Goal: Transaction & Acquisition: Purchase product/service

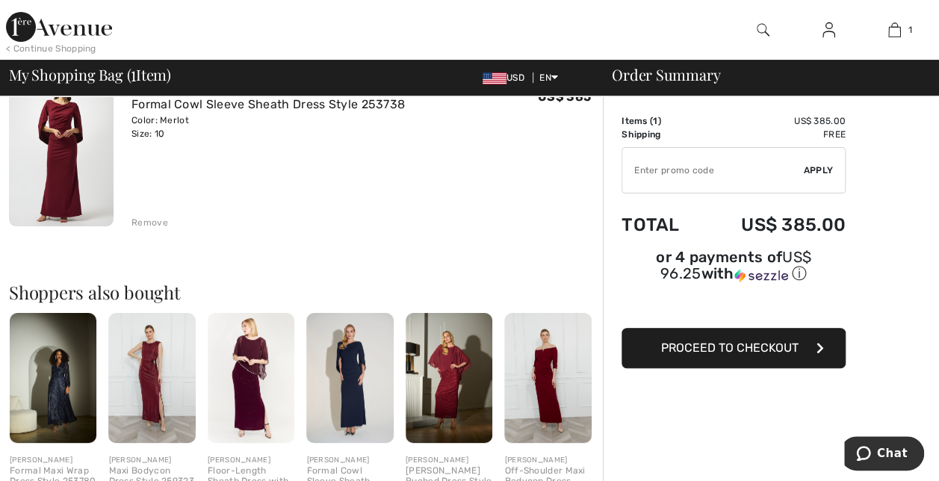
scroll to position [224, 0]
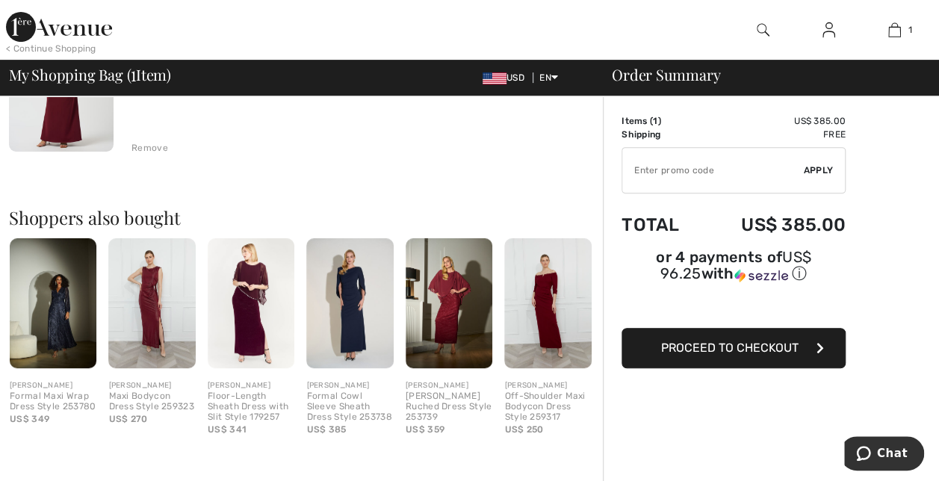
click at [55, 297] on img at bounding box center [53, 303] width 87 height 131
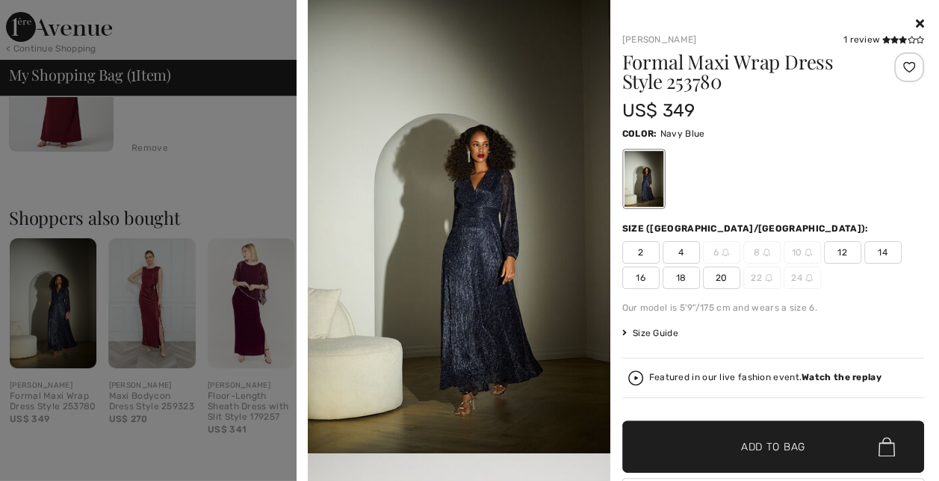
click at [495, 272] on img at bounding box center [459, 227] width 303 height 454
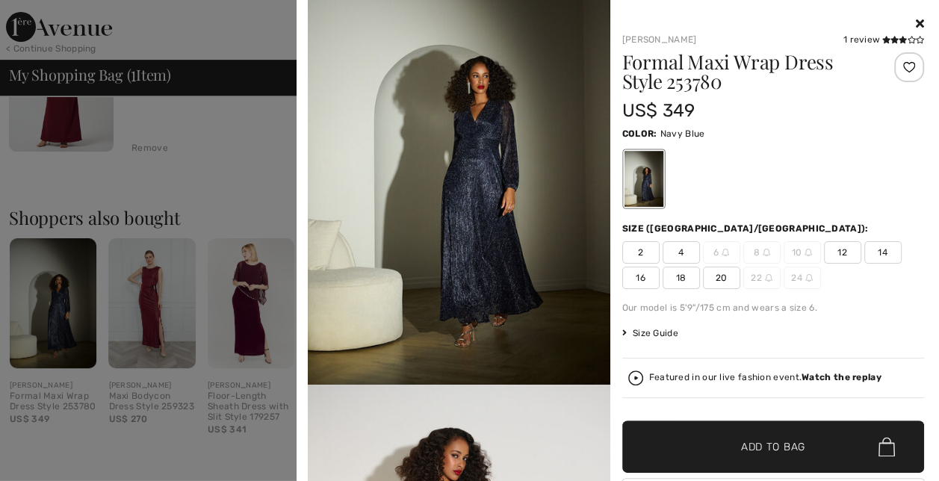
scroll to position [0, 0]
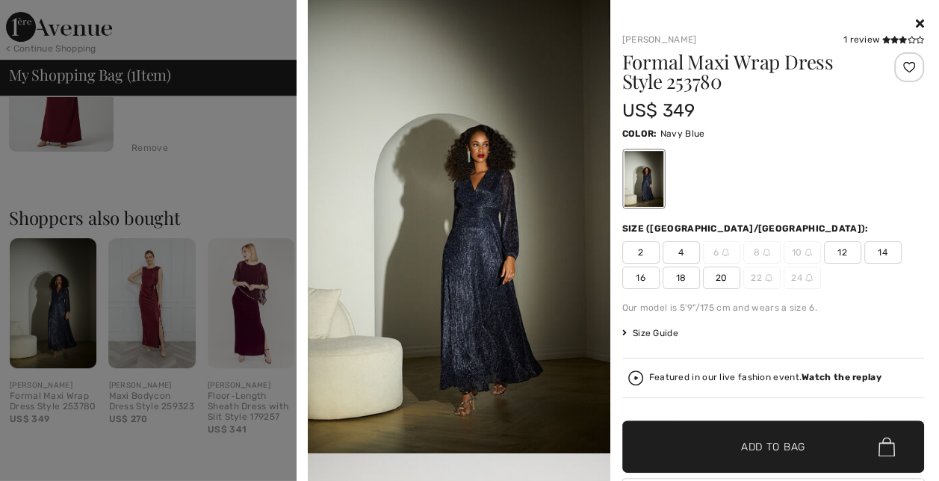
click at [916, 24] on icon at bounding box center [920, 23] width 8 height 12
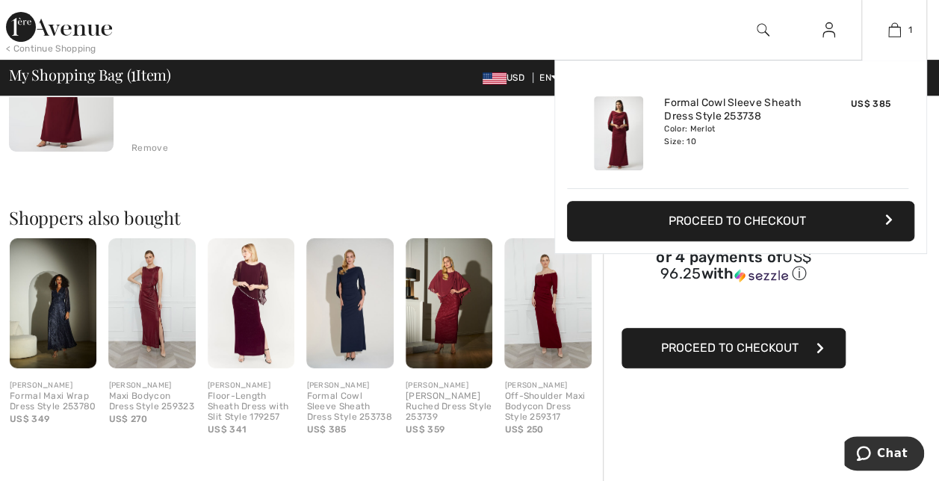
click at [710, 215] on button "Proceed to Checkout" at bounding box center [741, 221] width 348 height 40
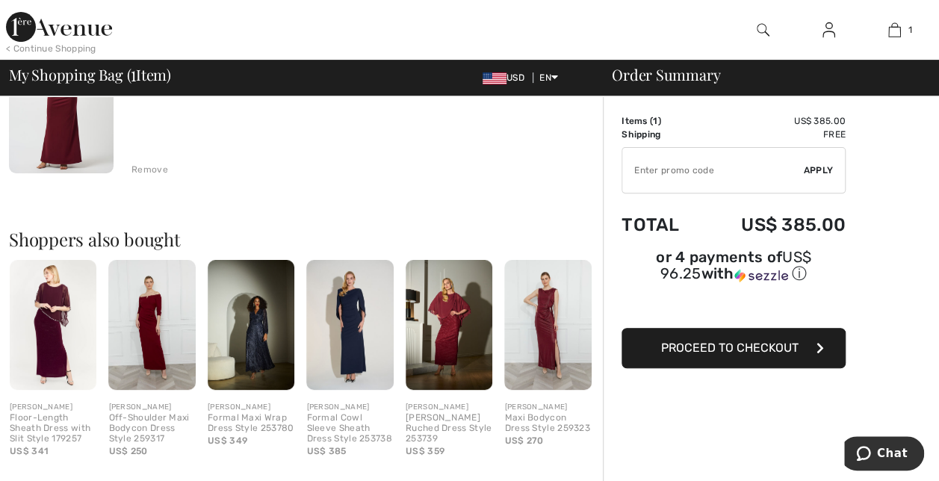
scroll to position [224, 0]
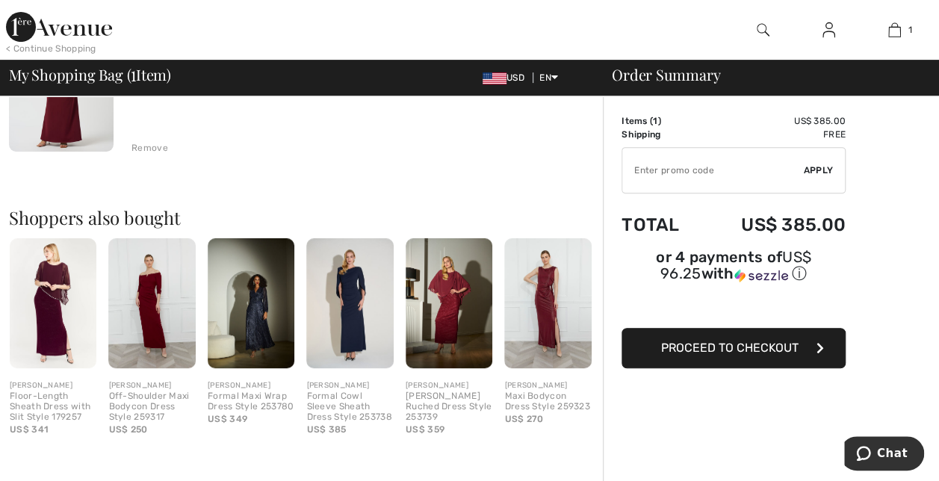
click at [698, 341] on span "Proceed to Checkout" at bounding box center [730, 348] width 138 height 14
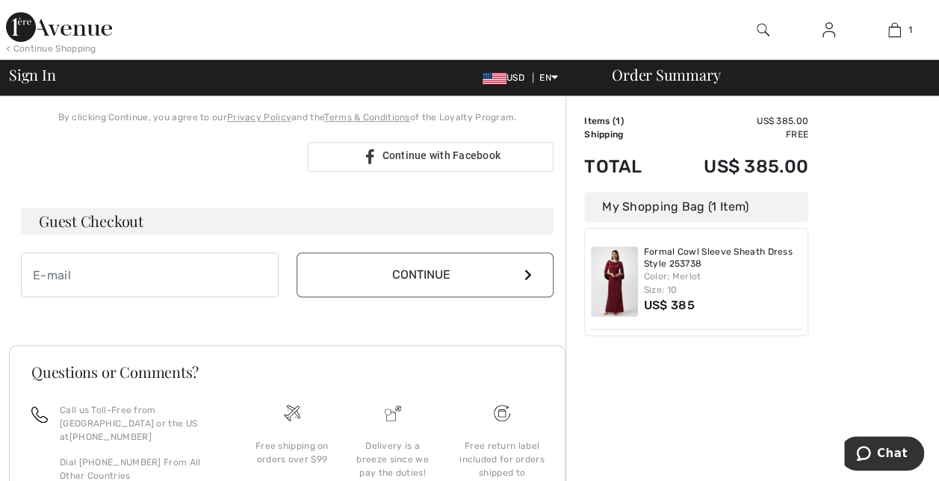
scroll to position [374, 0]
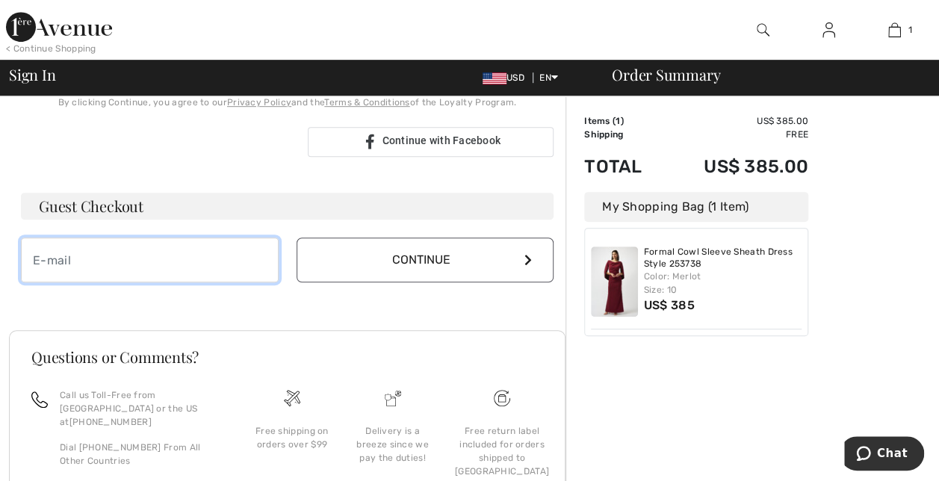
click at [143, 259] on input "email" at bounding box center [150, 260] width 258 height 45
type input "ksjherron@hotmail.com"
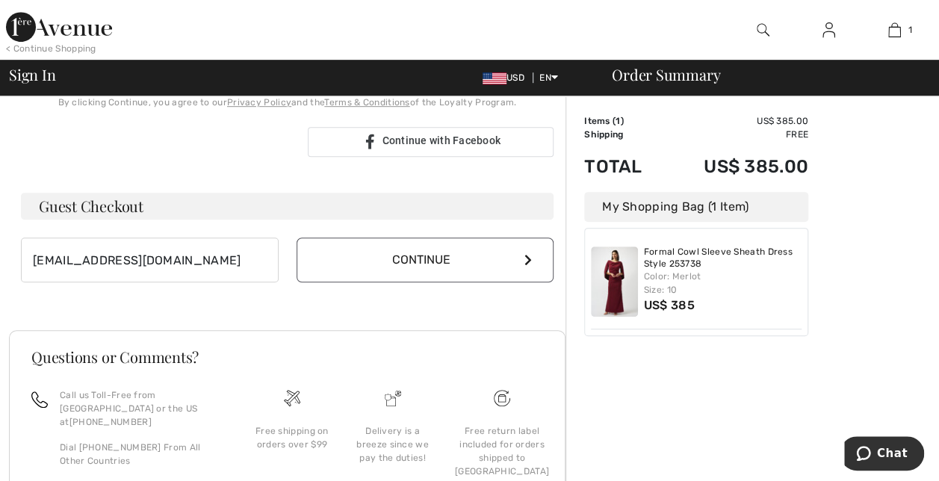
click at [526, 256] on icon at bounding box center [528, 260] width 7 height 12
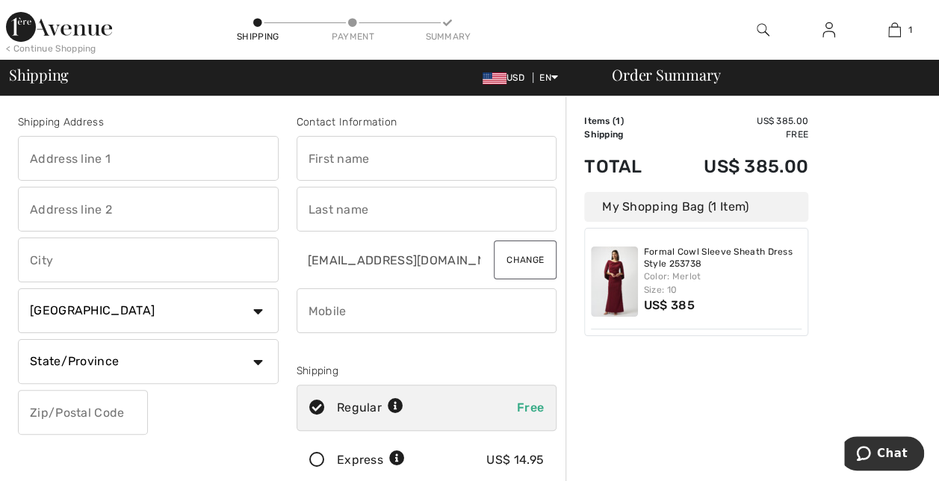
click at [135, 160] on input "text" at bounding box center [148, 158] width 261 height 45
type input "427 Allen Street, Syracuse NY 13210"
type input "Syracuse"
select select "US"
select select "NY"
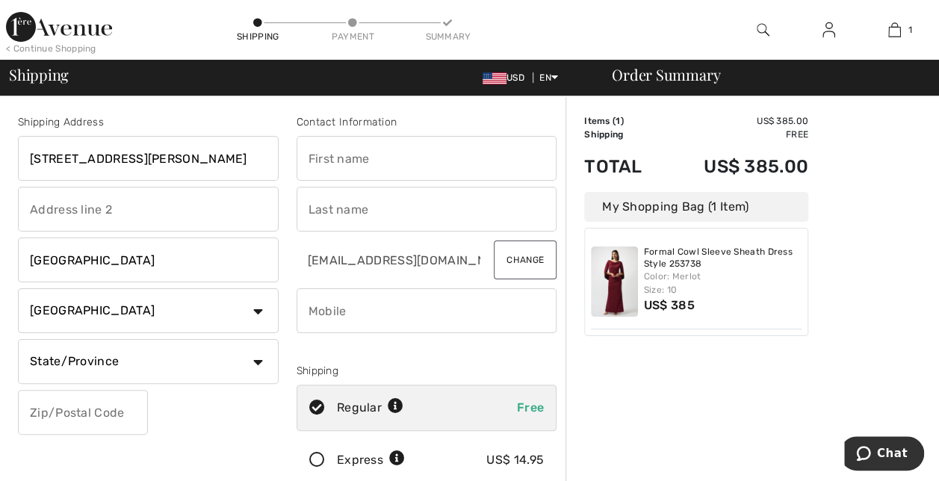
type input "13210"
type input "Kathy"
type input "Herron"
type input "5183311753"
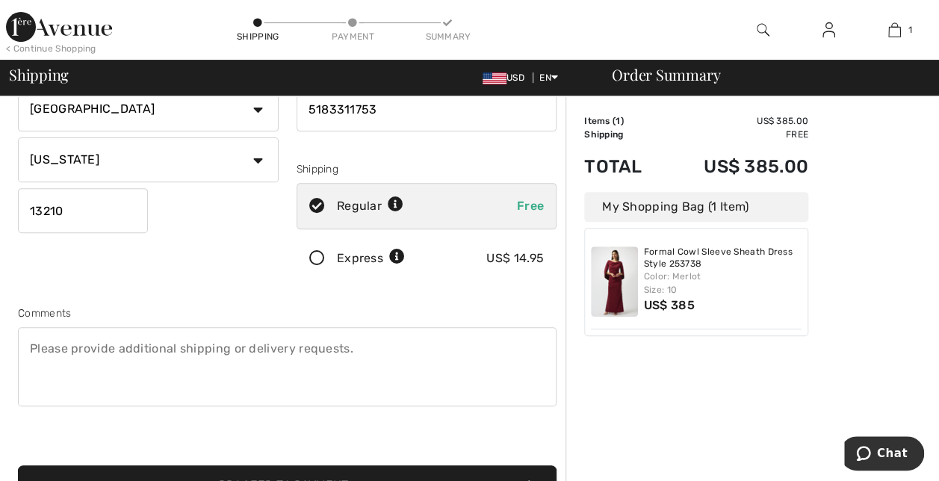
scroll to position [299, 0]
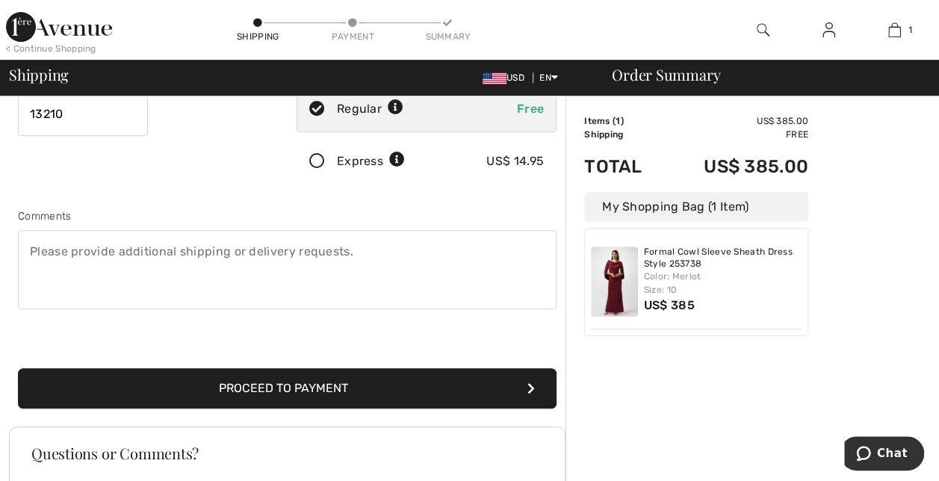
click at [532, 389] on icon "submit" at bounding box center [531, 389] width 7 height 12
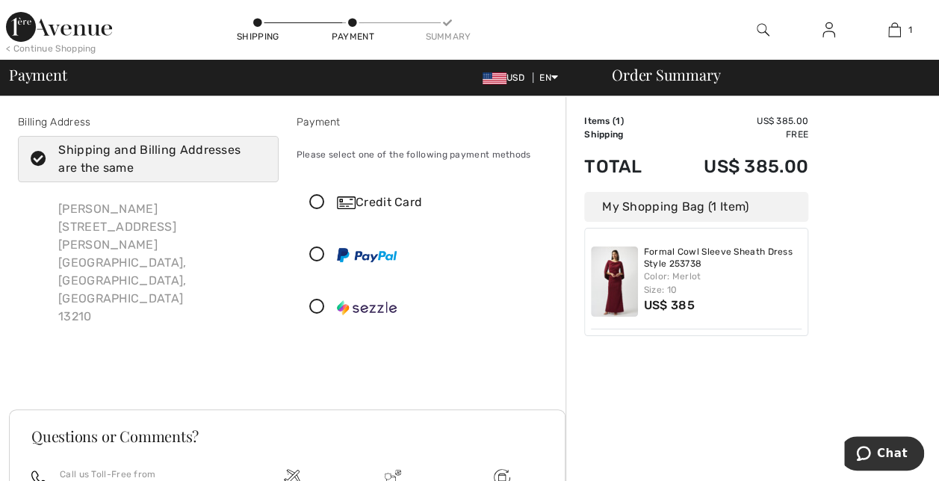
click at [312, 193] on div "Credit Card" at bounding box center [426, 202] width 259 height 45
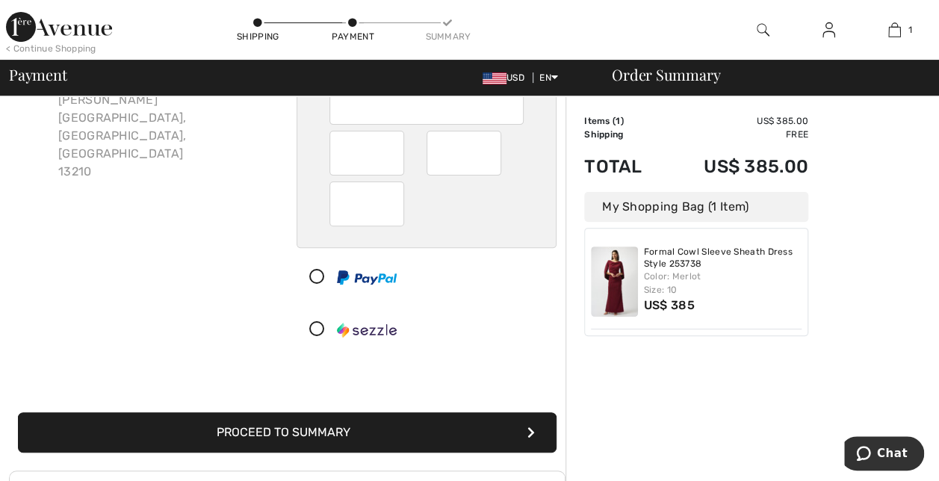
scroll to position [149, 0]
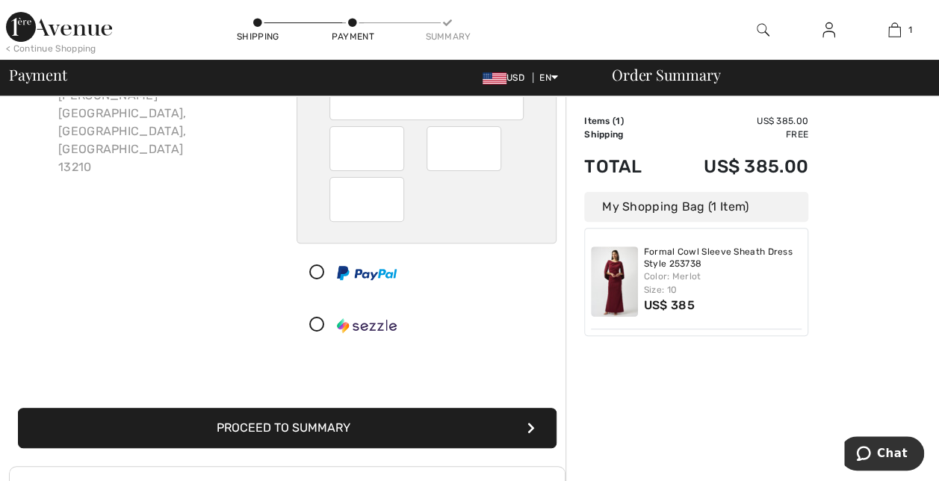
click at [506, 424] on button "Proceed to Summary" at bounding box center [287, 428] width 539 height 40
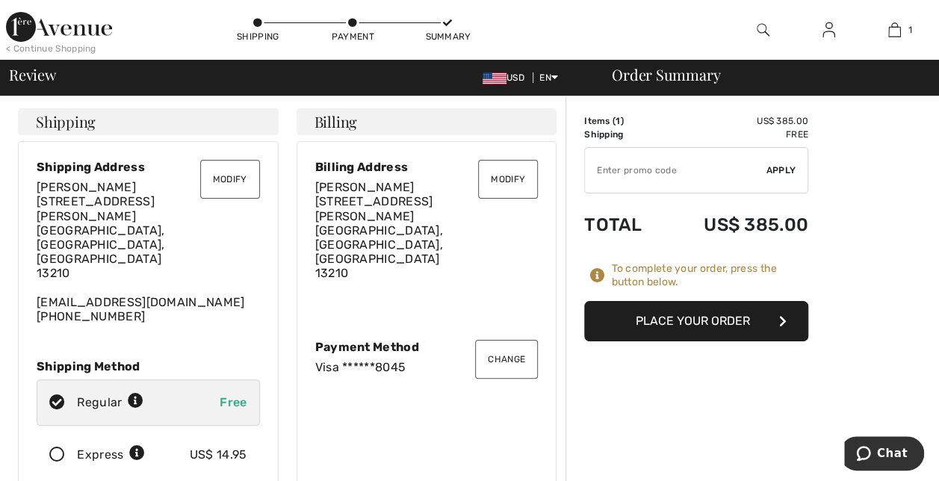
scroll to position [75, 0]
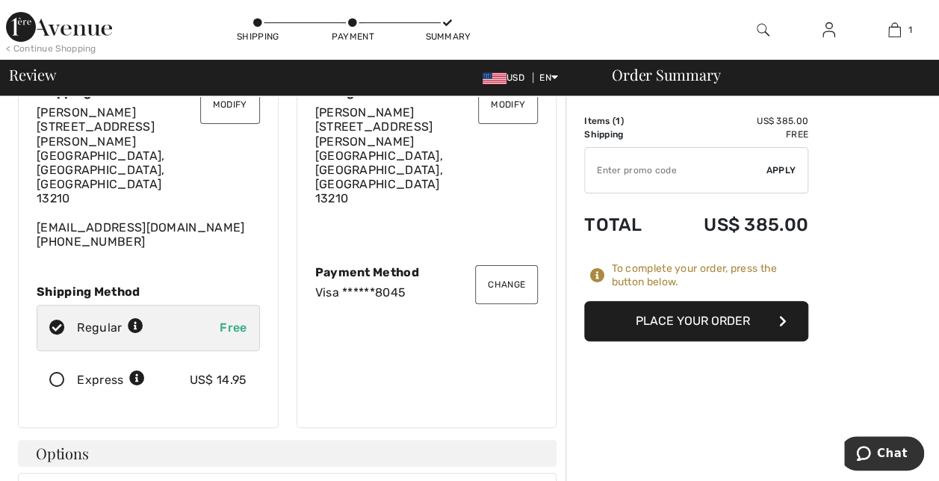
click at [750, 321] on button "Place Your Order" at bounding box center [696, 321] width 224 height 40
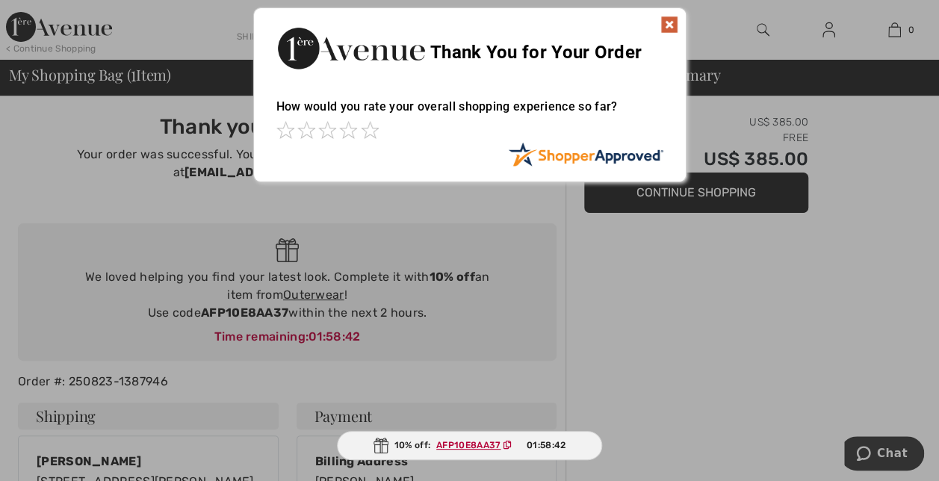
click at [666, 24] on img at bounding box center [670, 25] width 18 height 18
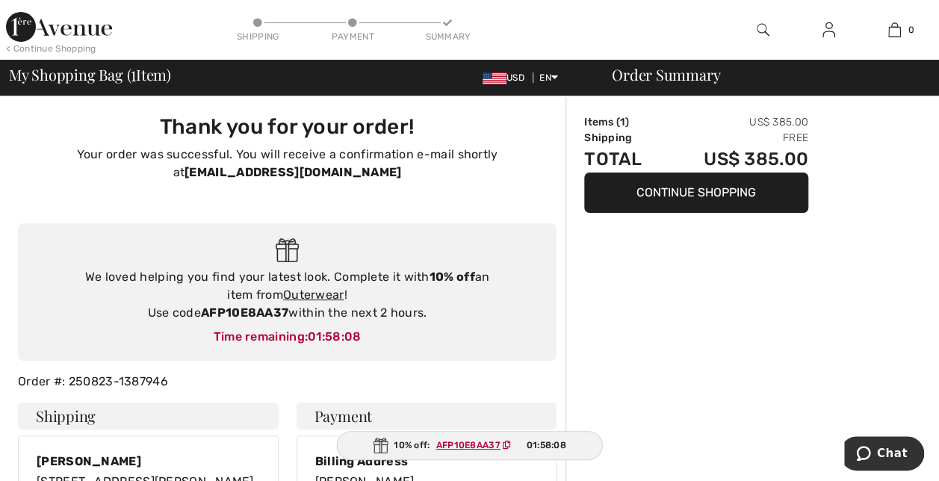
click at [701, 189] on button "Continue Shopping" at bounding box center [696, 193] width 224 height 40
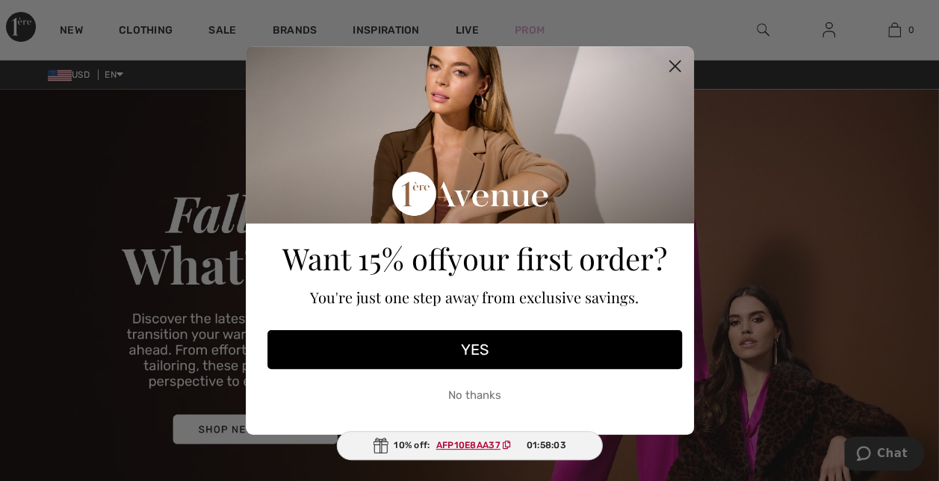
click at [481, 389] on button "No thanks" at bounding box center [475, 395] width 415 height 37
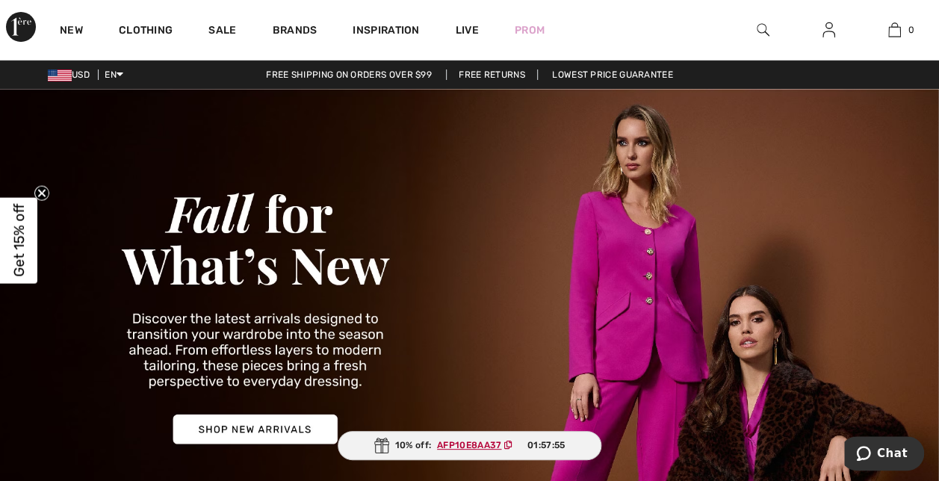
click at [585, 70] on link "Lowest Price Guarantee" at bounding box center [612, 75] width 145 height 10
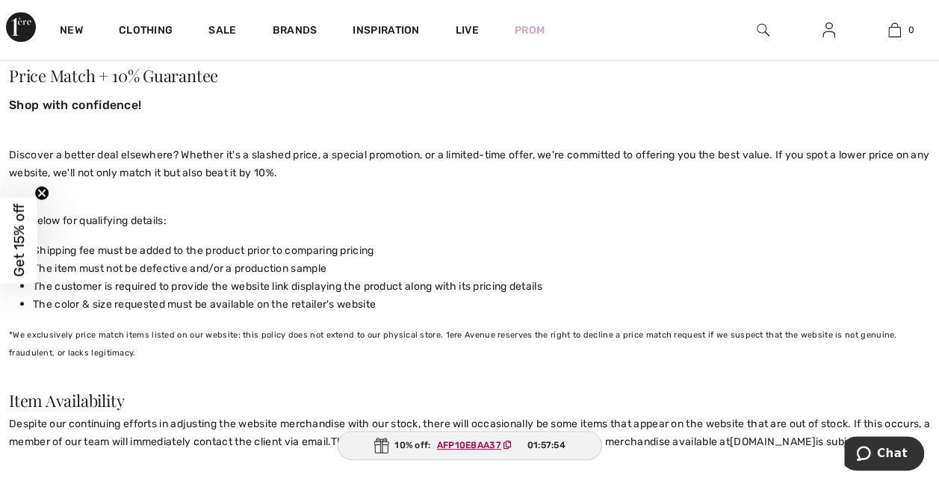
scroll to position [647, 0]
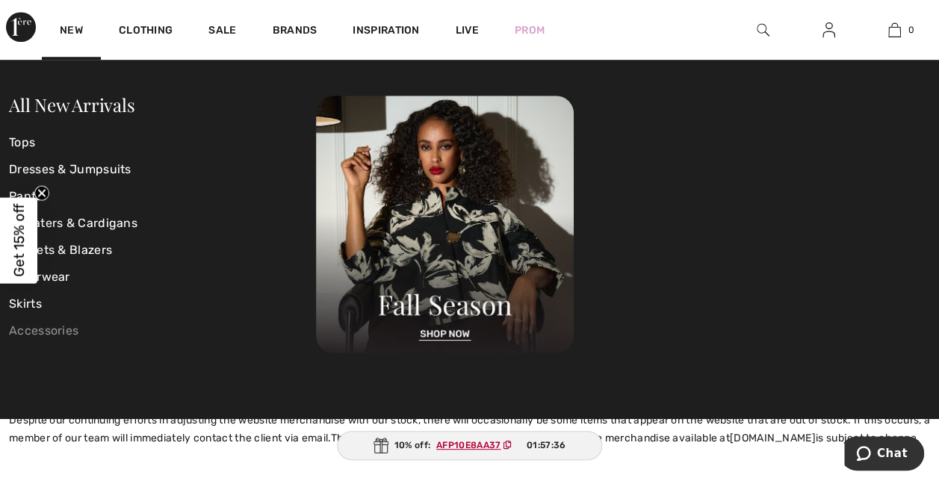
click at [57, 331] on link "Accessories" at bounding box center [162, 331] width 307 height 27
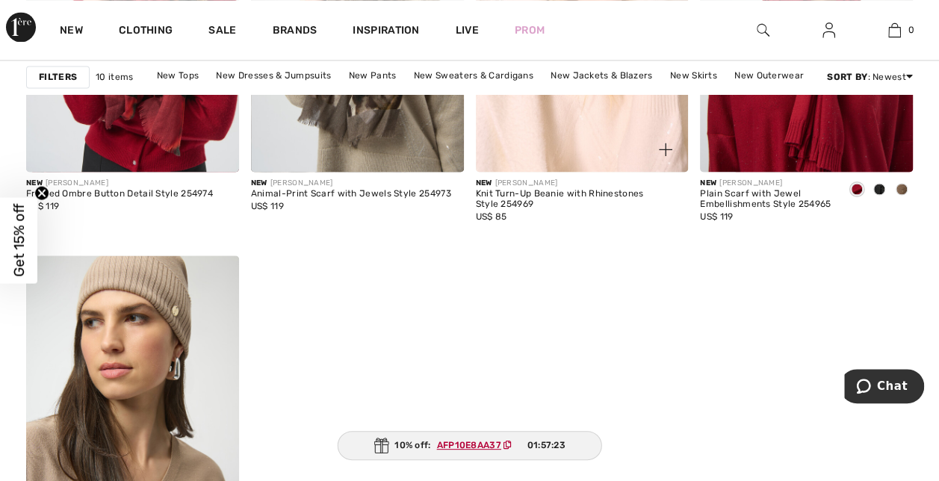
scroll to position [972, 0]
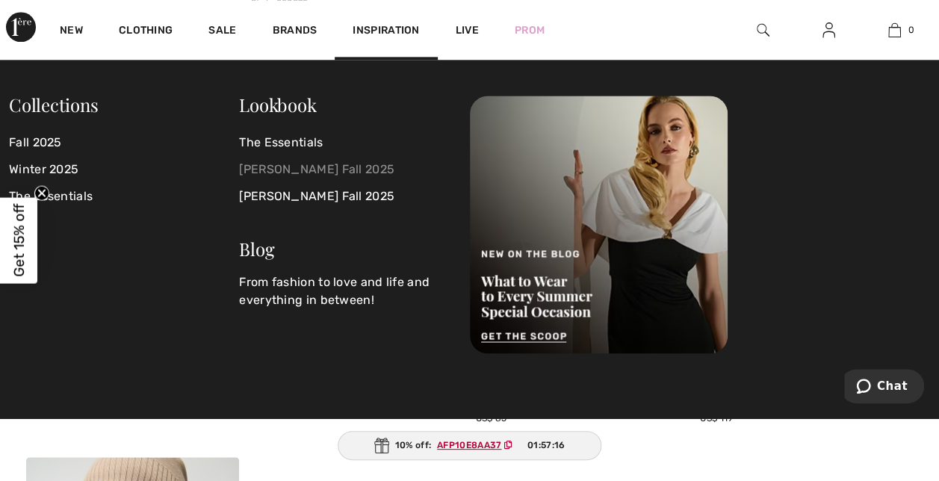
click at [351, 168] on link "[PERSON_NAME] Fall 2025" at bounding box center [345, 169] width 212 height 27
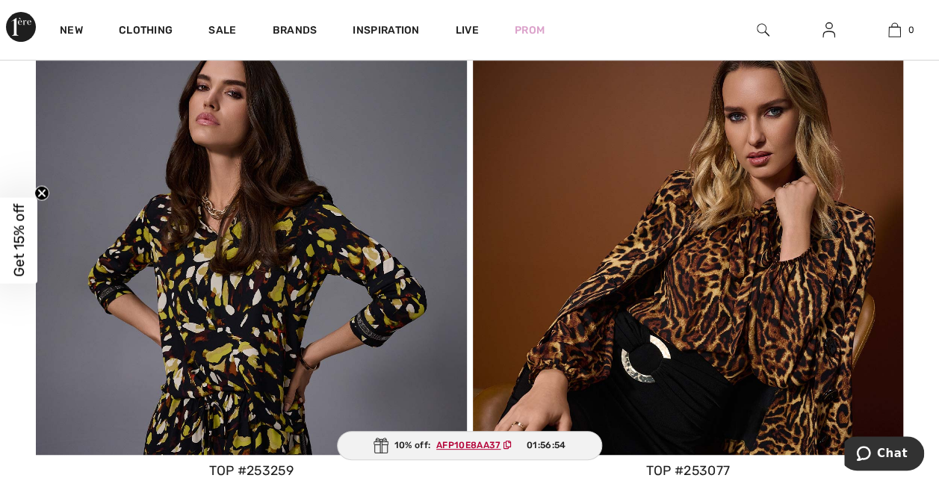
scroll to position [5904, 0]
